Goal: Task Accomplishment & Management: Complete application form

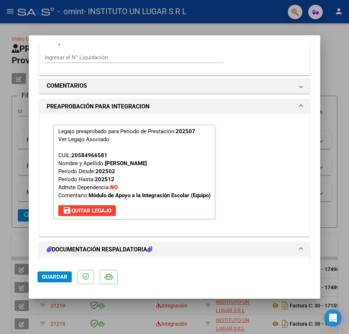
scroll to position [728, 0]
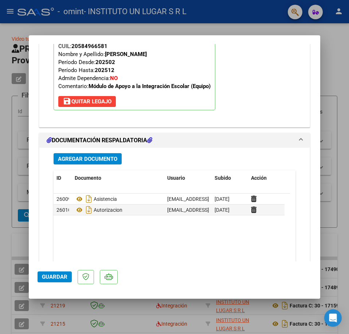
click at [59, 276] on span "Guardar" at bounding box center [54, 277] width 25 height 7
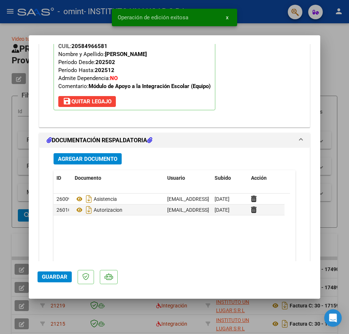
click at [148, 305] on div at bounding box center [174, 167] width 349 height 334
type input "$ 0,00"
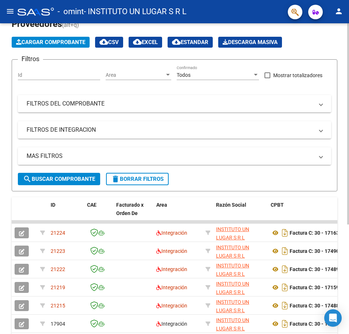
scroll to position [0, 0]
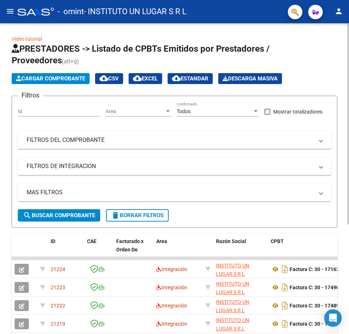
click at [51, 79] on span "Cargar Comprobante" at bounding box center [50, 78] width 69 height 7
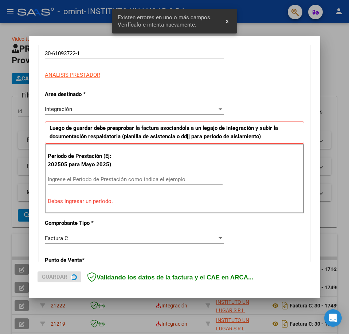
scroll to position [131, 0]
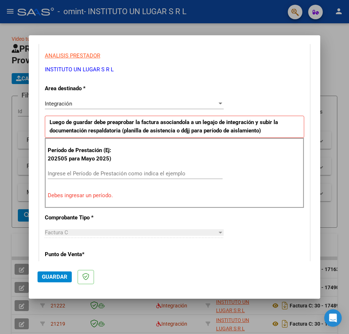
click at [84, 173] on input "Ingrese el Período de Prestación como indica el ejemplo" at bounding box center [135, 173] width 175 height 7
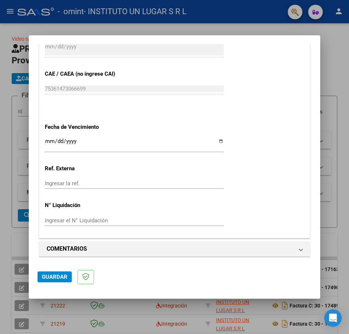
scroll to position [445, 0]
type input "202508"
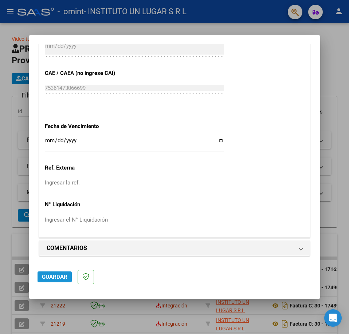
click at [47, 275] on span "Guardar" at bounding box center [54, 277] width 25 height 7
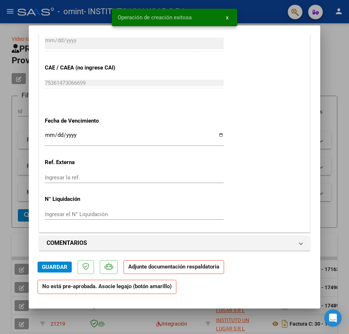
scroll to position [400, 0]
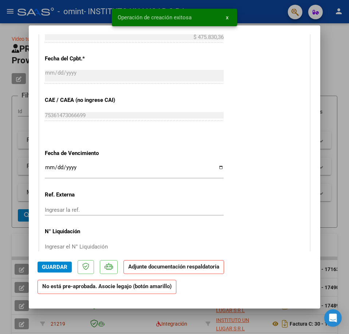
click at [46, 164] on input "Ingresar la fecha" at bounding box center [134, 170] width 179 height 12
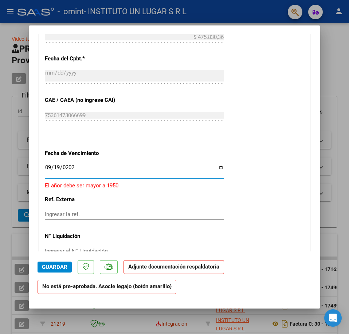
type input "[DATE]"
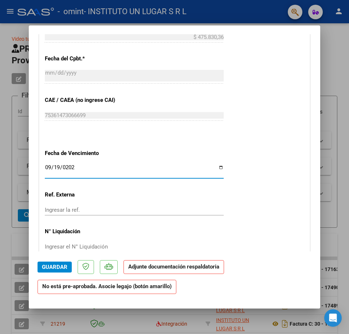
click at [247, 185] on div "CUIT * 30-61093722-1 Ingresar CUIT ANALISIS PRESTADOR INSTITUTO UN LUGAR S R L …" at bounding box center [174, 1] width 270 height 525
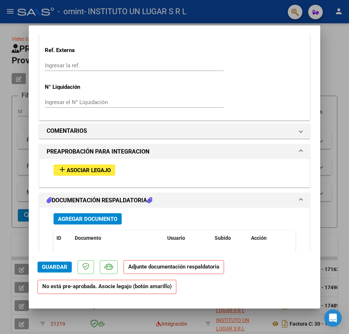
scroll to position [546, 0]
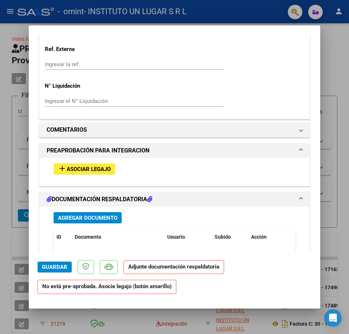
click at [69, 170] on span "Asociar Legajo" at bounding box center [89, 169] width 44 height 7
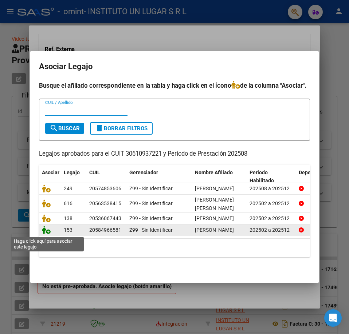
click at [46, 232] on icon at bounding box center [46, 230] width 9 height 8
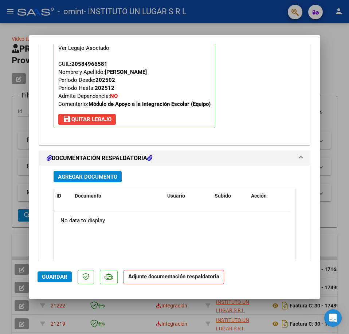
scroll to position [710, 0]
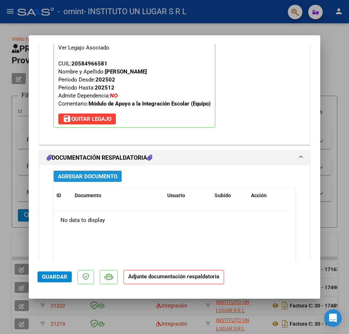
click at [76, 175] on span "Agregar Documento" at bounding box center [87, 176] width 59 height 7
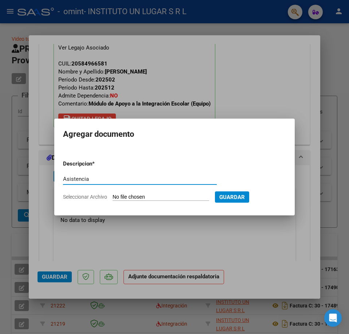
type input "Asistencia"
click at [161, 195] on input "Seleccionar Archivo" at bounding box center [160, 197] width 96 height 7
type input "C:\fakepath\Asist [DATE] [PERSON_NAME].pdf"
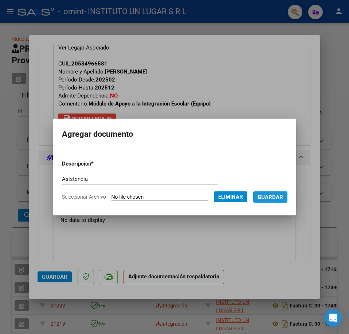
click at [279, 194] on span "Guardar" at bounding box center [269, 197] width 25 height 7
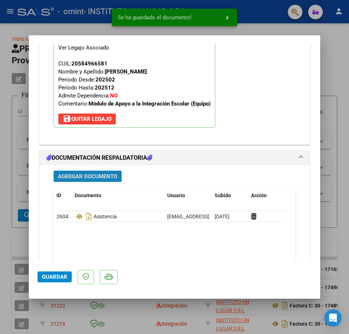
click at [97, 175] on span "Agregar Documento" at bounding box center [87, 176] width 59 height 7
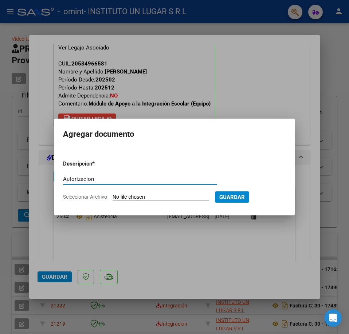
type input "Autorizacion"
click at [170, 197] on input "Seleccionar Archivo" at bounding box center [160, 197] width 96 height 7
type input "C:\fakepath\AUT [DATE] [PERSON_NAME].pdf"
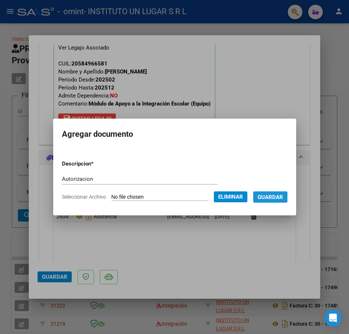
click at [266, 198] on span "Guardar" at bounding box center [269, 197] width 25 height 7
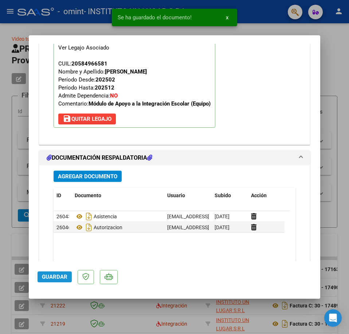
click at [53, 275] on span "Guardar" at bounding box center [54, 277] width 25 height 7
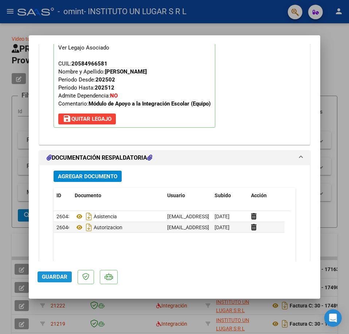
click at [57, 277] on span "Guardar" at bounding box center [54, 277] width 25 height 7
click at [59, 275] on span "Guardar" at bounding box center [54, 277] width 25 height 7
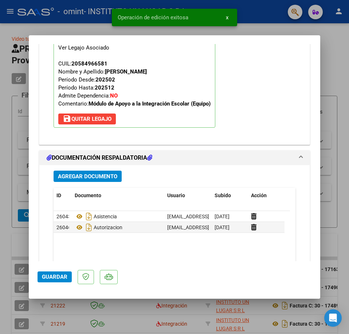
click at [114, 324] on div at bounding box center [174, 167] width 349 height 334
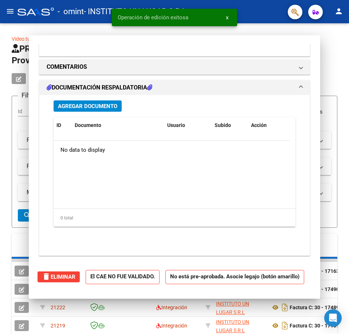
type input "$ 0,00"
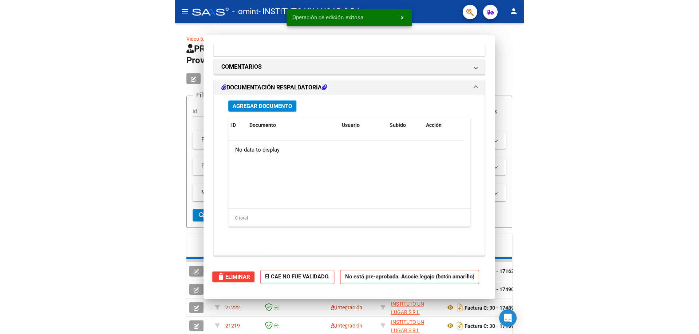
scroll to position [623, 0]
